Goal: Complete application form

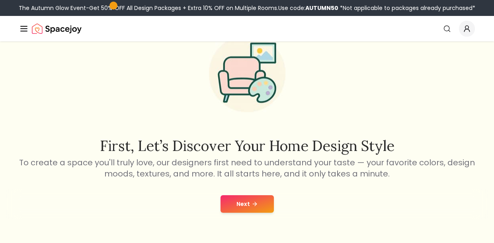
scroll to position [57, 0]
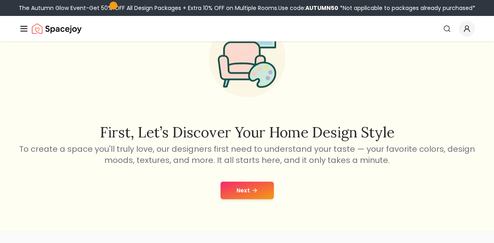
click at [246, 191] on button "Next" at bounding box center [246, 190] width 53 height 18
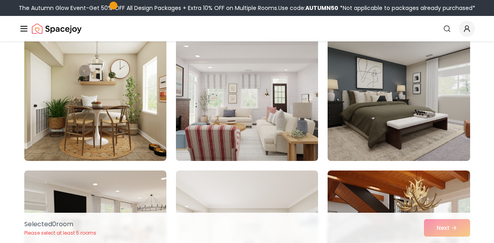
scroll to position [347, 0]
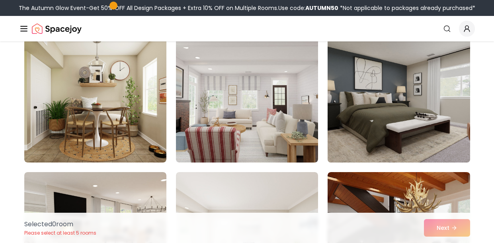
click at [395, 119] on img at bounding box center [398, 99] width 149 height 134
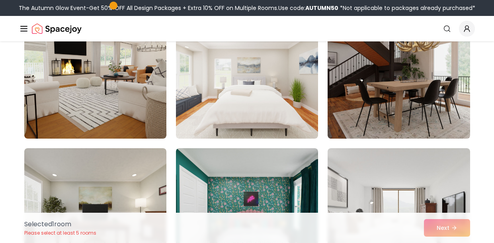
scroll to position [488, 0]
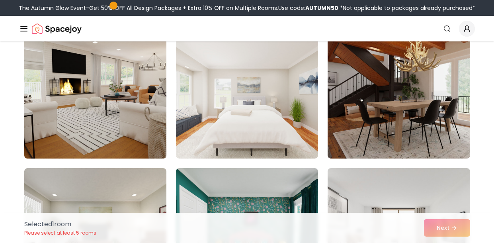
click at [136, 109] on img at bounding box center [95, 95] width 149 height 134
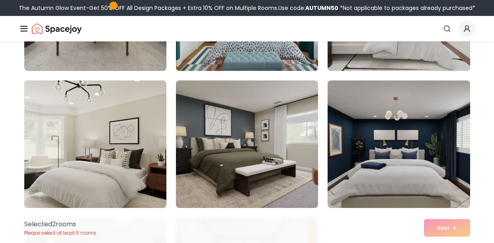
scroll to position [739, 0]
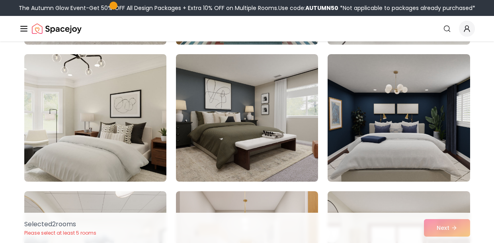
click at [62, 111] on img at bounding box center [95, 118] width 149 height 134
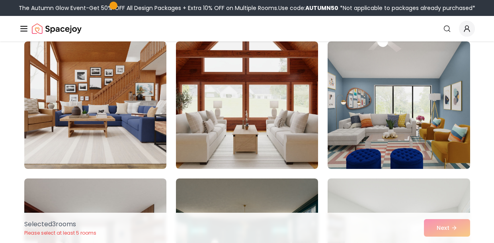
scroll to position [1710, 0]
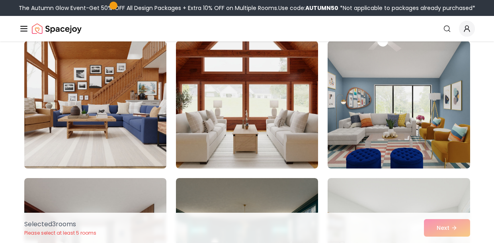
click at [79, 133] on img at bounding box center [95, 105] width 149 height 134
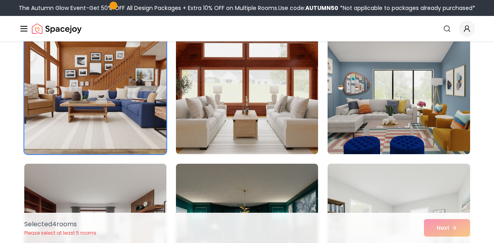
click at [397, 114] on img at bounding box center [398, 90] width 149 height 134
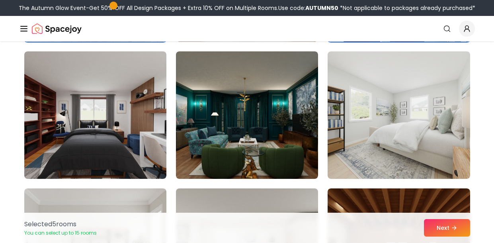
scroll to position [1845, 0]
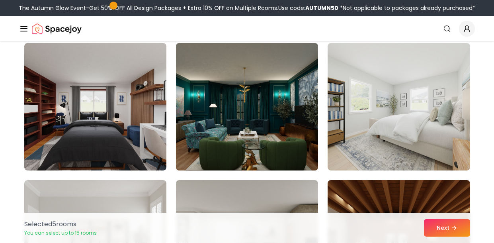
click at [237, 115] on img at bounding box center [246, 107] width 149 height 134
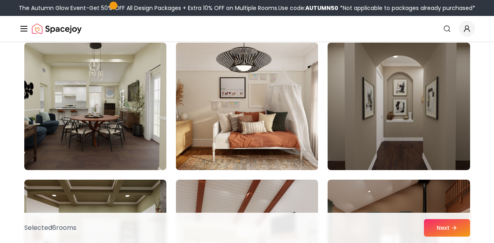
scroll to position [2259, 0]
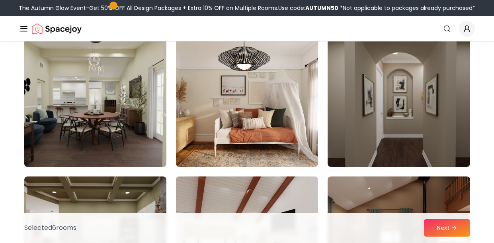
click at [98, 117] on img at bounding box center [95, 103] width 149 height 134
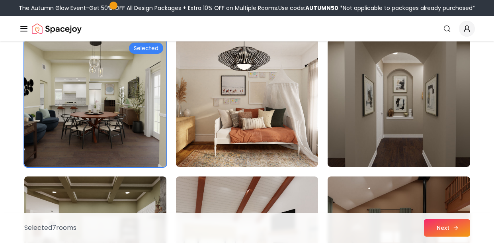
click at [456, 226] on icon at bounding box center [455, 227] width 6 height 6
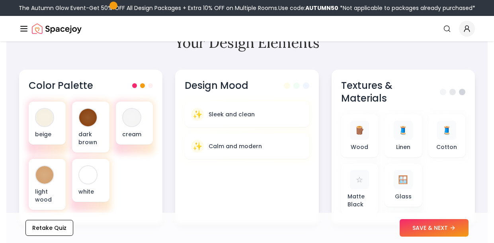
scroll to position [276, 0]
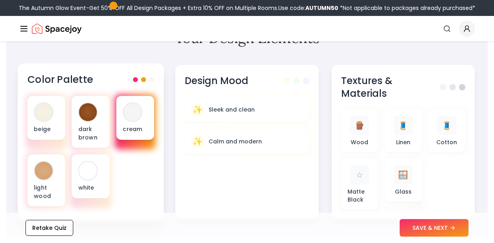
click at [144, 114] on div "cream" at bounding box center [135, 118] width 38 height 44
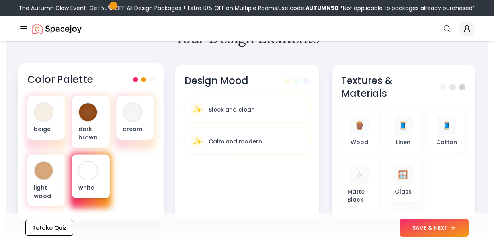
click at [76, 169] on div "white" at bounding box center [91, 176] width 38 height 44
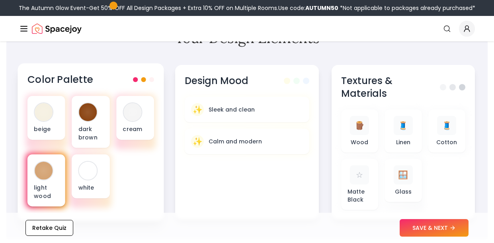
click at [58, 168] on div "light wood" at bounding box center [46, 180] width 38 height 52
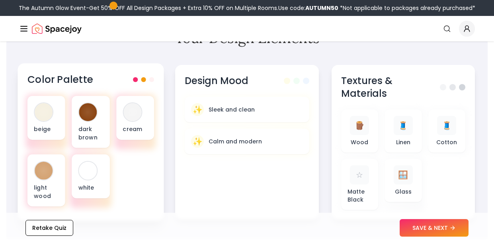
click at [140, 82] on div "Color Palette" at bounding box center [90, 79] width 127 height 13
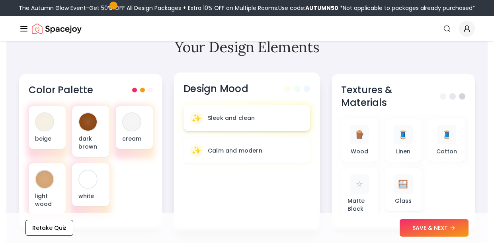
scroll to position [264, 0]
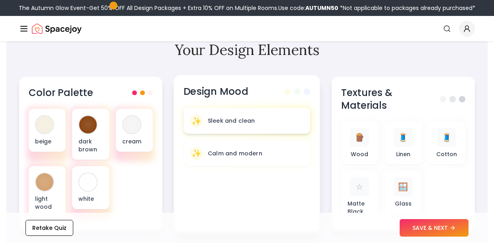
click at [257, 116] on div "✨ Sleek and clean" at bounding box center [247, 120] width 114 height 13
click at [235, 149] on p "Calm and modern" at bounding box center [235, 153] width 55 height 8
click at [272, 158] on div "✨ Calm and modern" at bounding box center [247, 153] width 114 height 13
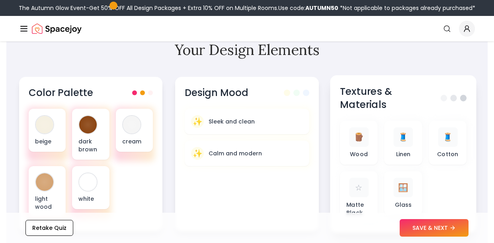
click at [424, 132] on div "🪵 Wood 🧵 Linen 🧵 Cotton ☆ Matte Black 🪟 Glass" at bounding box center [403, 172] width 127 height 102
click at [421, 228] on button "SAVE & NEXT" at bounding box center [433, 228] width 69 height 18
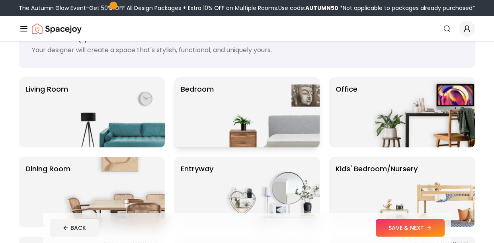
scroll to position [33, 0]
click at [276, 108] on img at bounding box center [269, 112] width 102 height 70
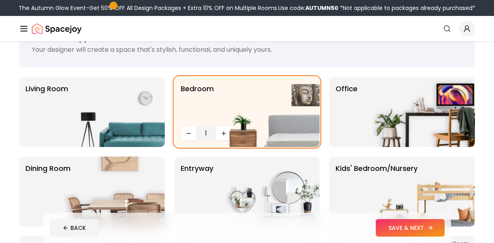
click at [391, 222] on button "SAVE & NEXT" at bounding box center [410, 228] width 69 height 18
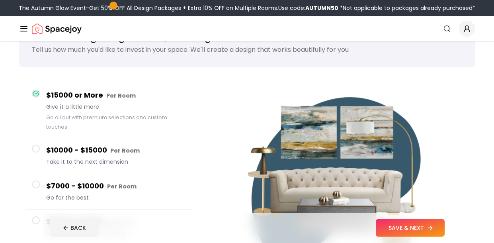
click at [386, 226] on button "SAVE & NEXT" at bounding box center [410, 228] width 69 height 18
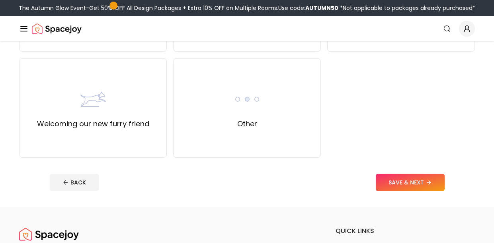
scroll to position [371, 0]
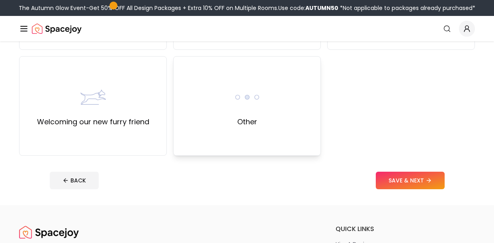
click at [283, 105] on div "Other" at bounding box center [247, 105] width 148 height 99
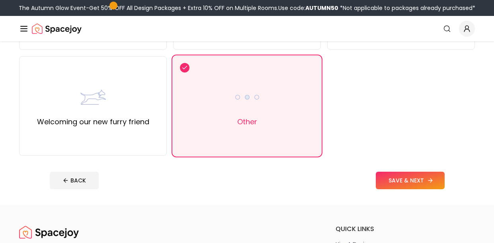
click at [418, 177] on button "SAVE & NEXT" at bounding box center [410, 180] width 69 height 18
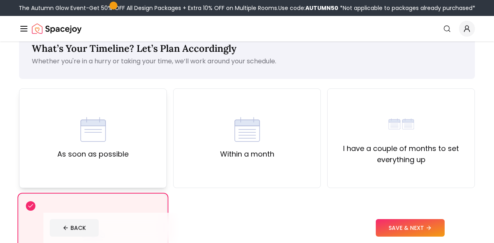
scroll to position [23, 0]
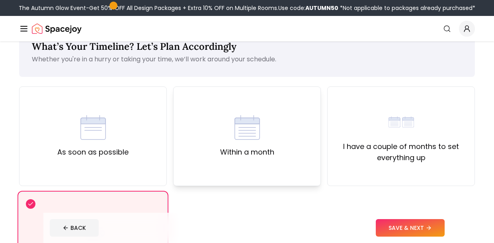
click at [267, 122] on div "Within a month" at bounding box center [247, 136] width 54 height 43
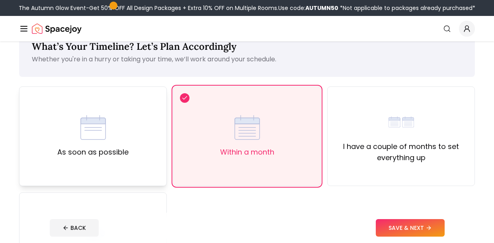
click at [116, 105] on div "As soon as possible" at bounding box center [93, 135] width 148 height 99
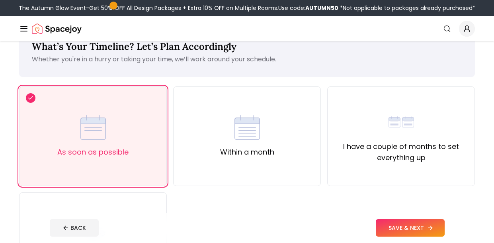
click at [429, 228] on icon at bounding box center [430, 228] width 4 height 0
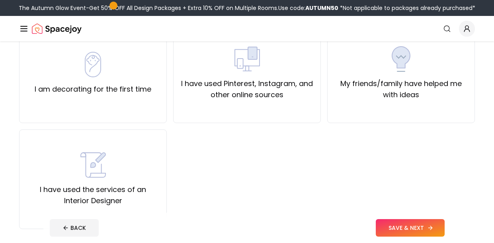
scroll to position [86, 0]
click at [117, 90] on label "I am decorating for the first time" at bounding box center [93, 89] width 117 height 11
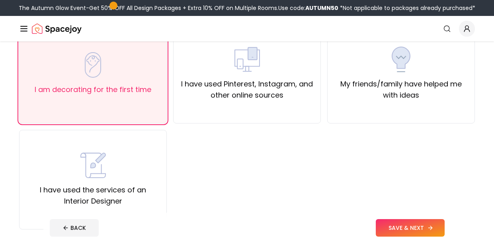
click at [392, 224] on button "SAVE & NEXT" at bounding box center [410, 228] width 69 height 18
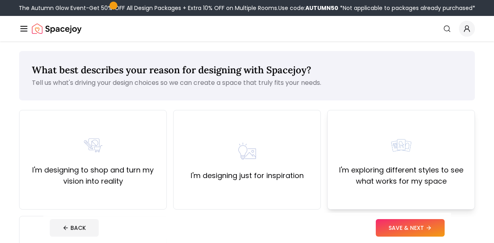
click at [434, 144] on div "I'm exploring different styles to see what works for my space" at bounding box center [401, 160] width 134 height 54
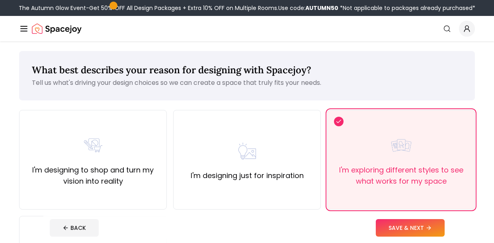
click at [399, 240] on footer "BACK SAVE & NEXT" at bounding box center [246, 227] width 407 height 30
click at [405, 223] on button "SAVE & NEXT" at bounding box center [410, 228] width 69 height 18
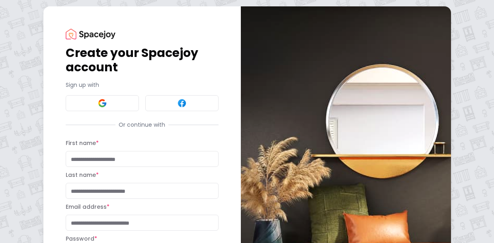
scroll to position [107, 0]
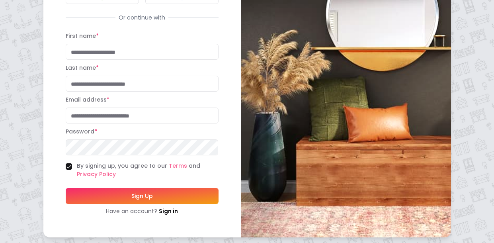
click at [249, 135] on img at bounding box center [346, 68] width 210 height 338
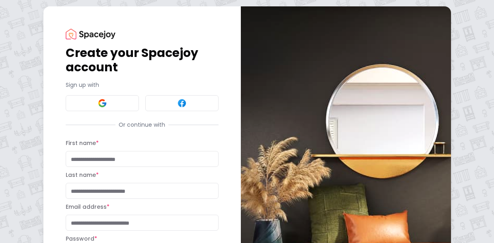
scroll to position [1, 0]
